Goal: Go to known website: Go to known website

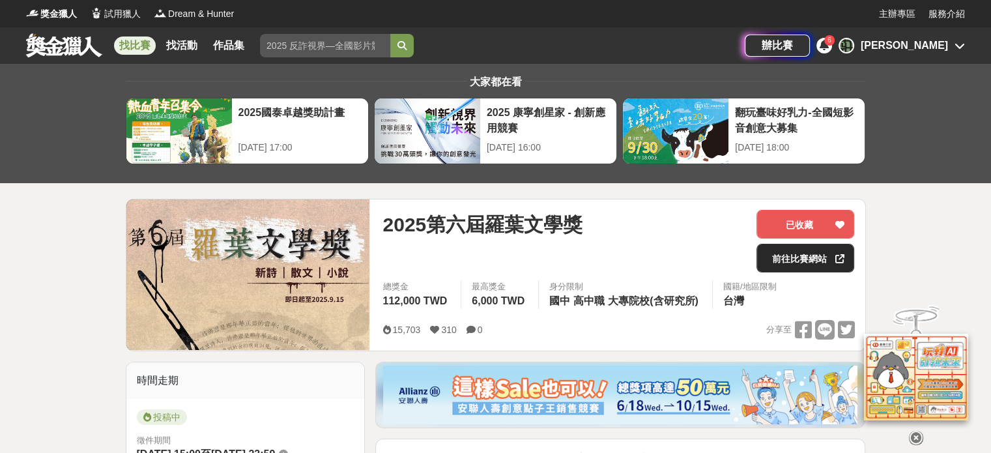
click at [799, 264] on link "前往比賽網站" at bounding box center [805, 258] width 98 height 29
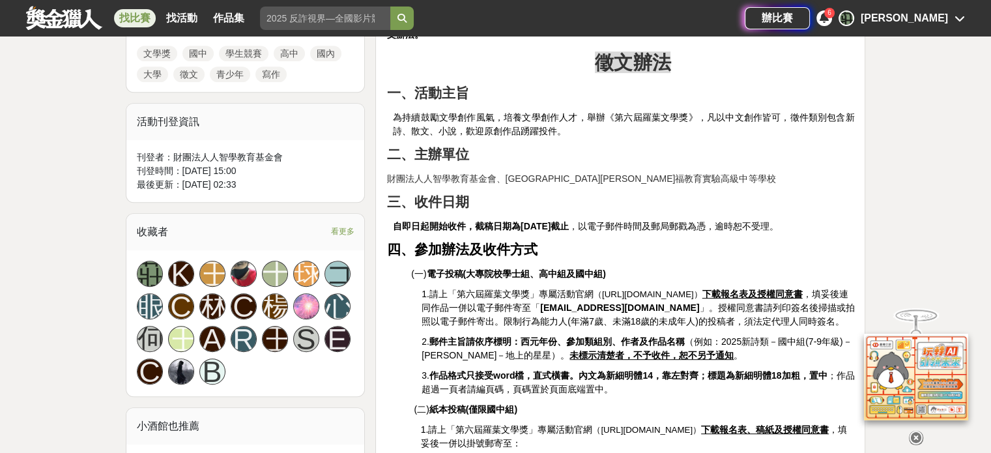
scroll to position [651, 0]
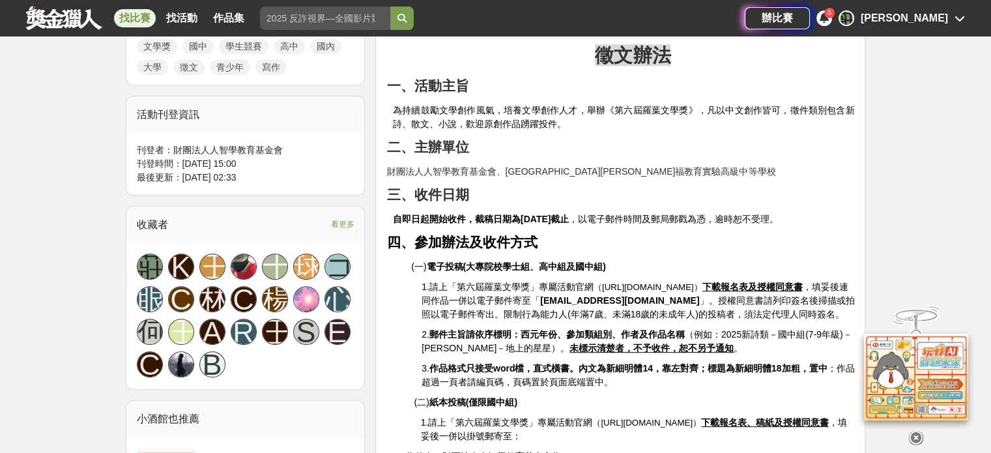
click at [915, 429] on icon at bounding box center [916, 435] width 14 height 14
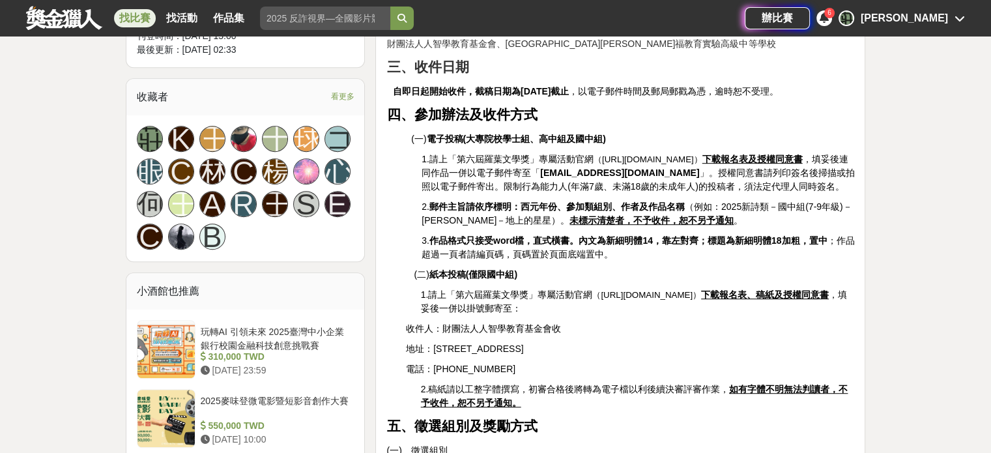
scroll to position [782, 0]
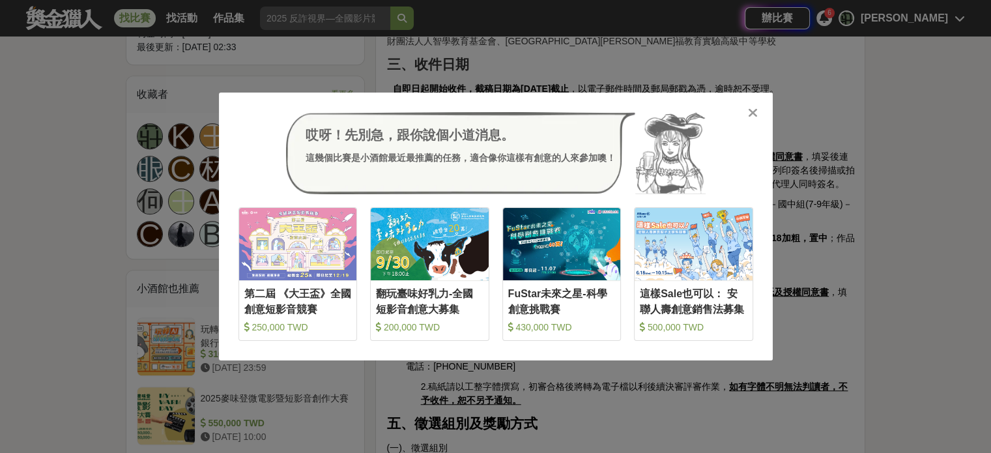
click at [753, 112] on icon at bounding box center [753, 112] width 10 height 13
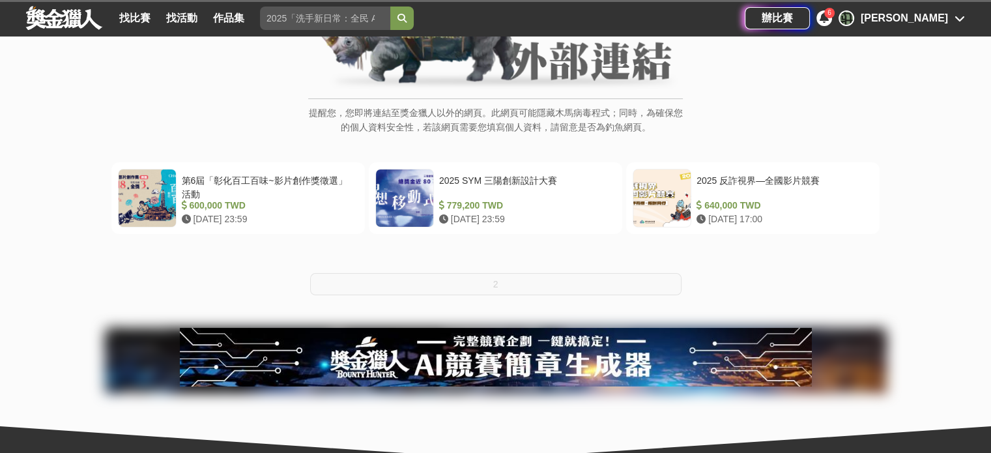
scroll to position [175, 0]
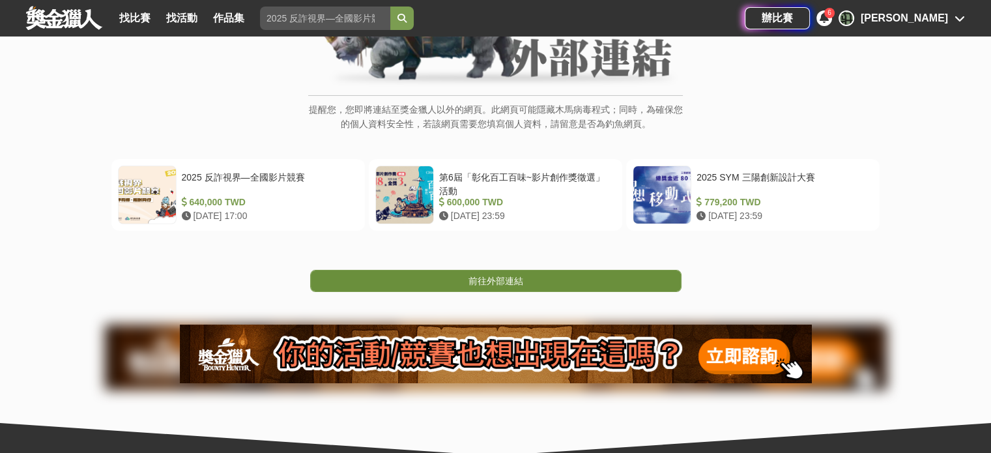
click at [484, 284] on span "前往外部連結" at bounding box center [495, 281] width 55 height 10
